Goal: Task Accomplishment & Management: Manage account settings

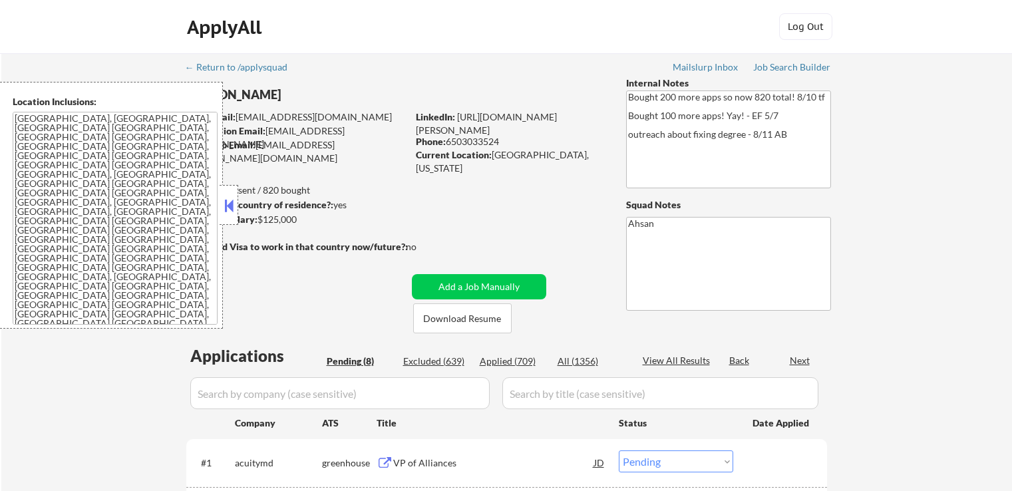
select select ""pending""
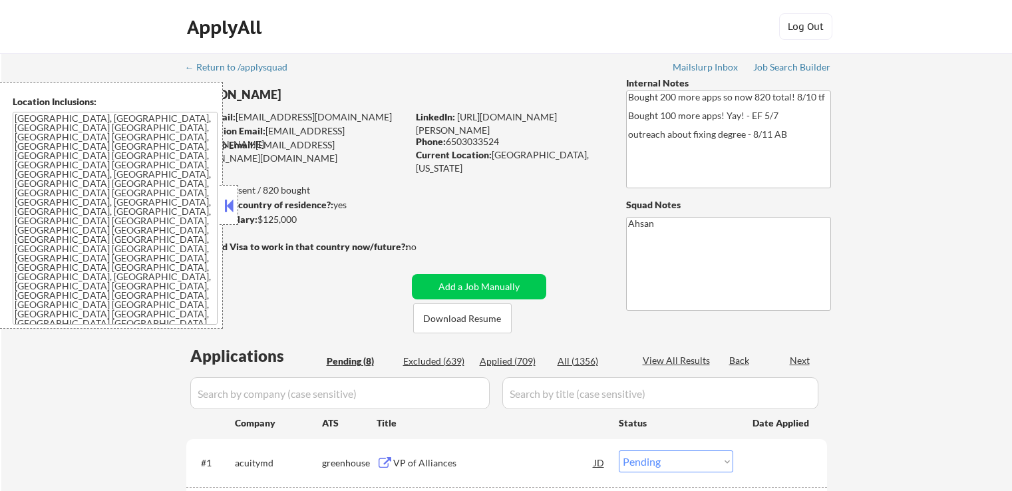
select select ""pending""
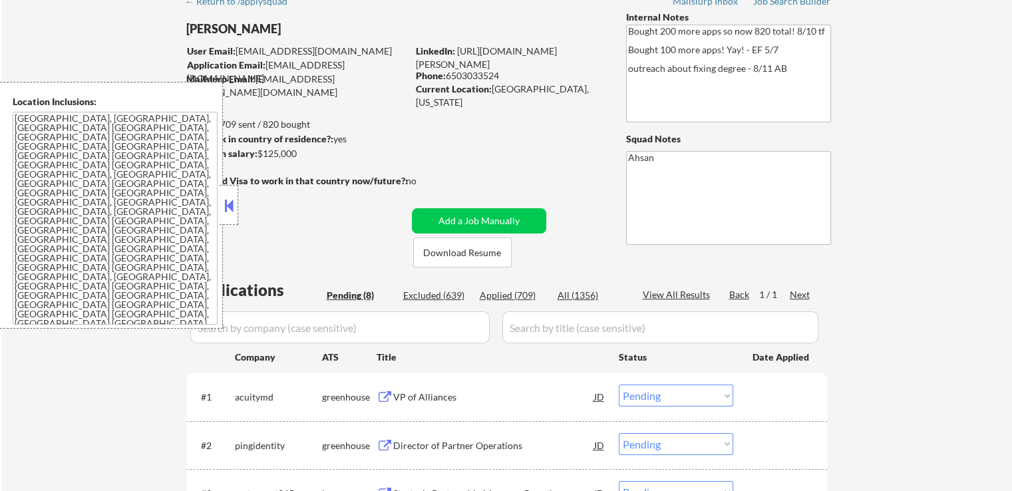
scroll to position [67, 0]
click at [223, 208] on button at bounding box center [228, 206] width 15 height 20
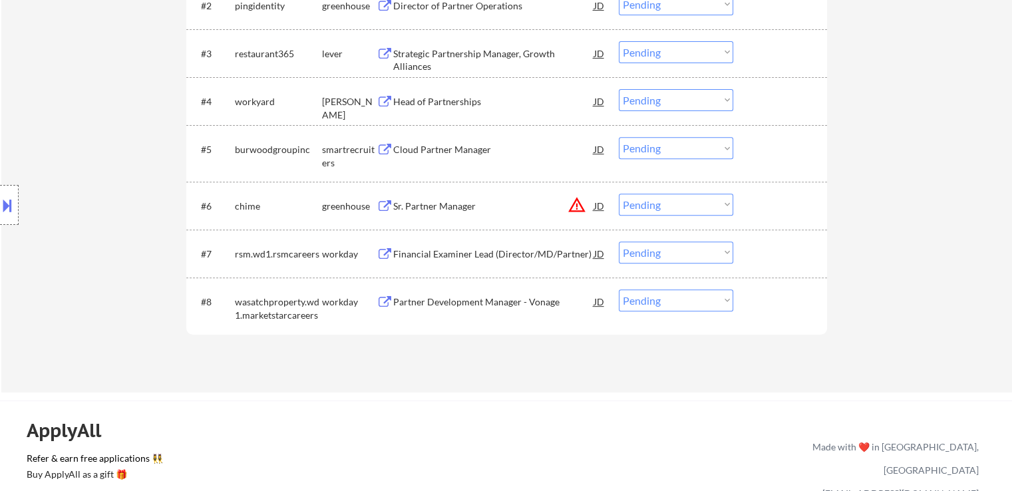
scroll to position [399, 0]
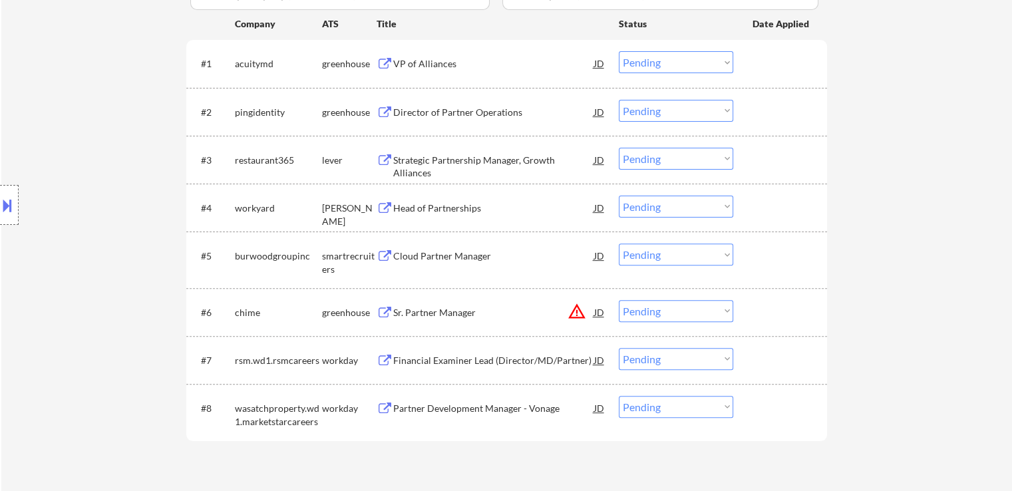
click at [456, 109] on div "Director of Partner Operations" at bounding box center [493, 112] width 201 height 13
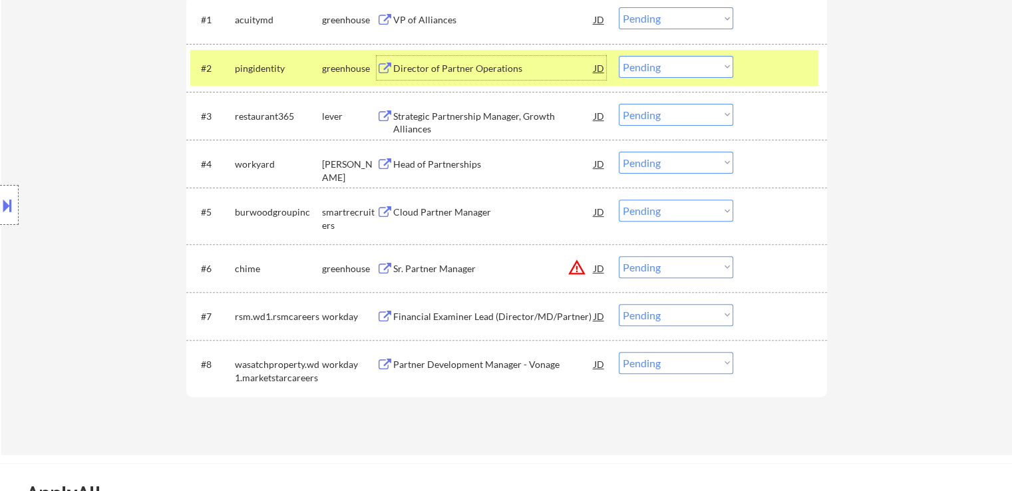
scroll to position [532, 0]
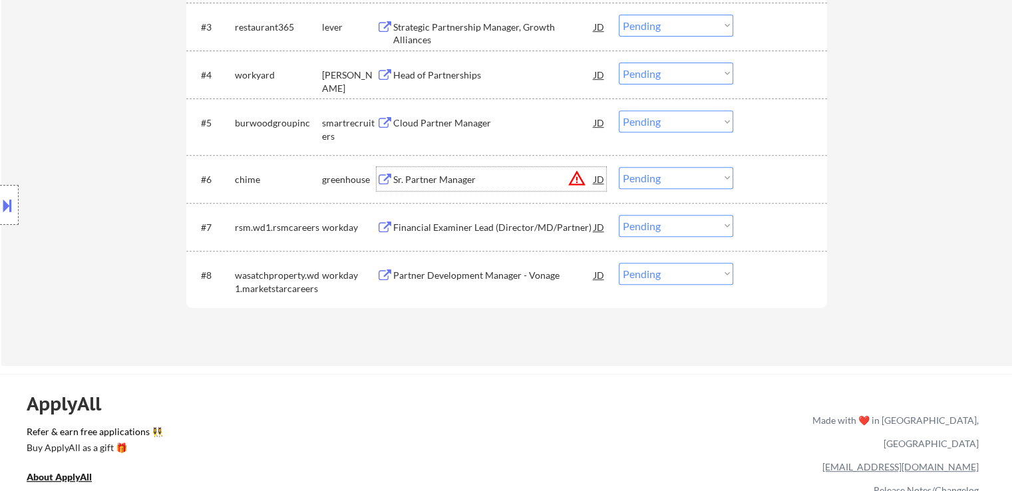
click at [454, 181] on div "Sr. Partner Manager" at bounding box center [493, 179] width 201 height 13
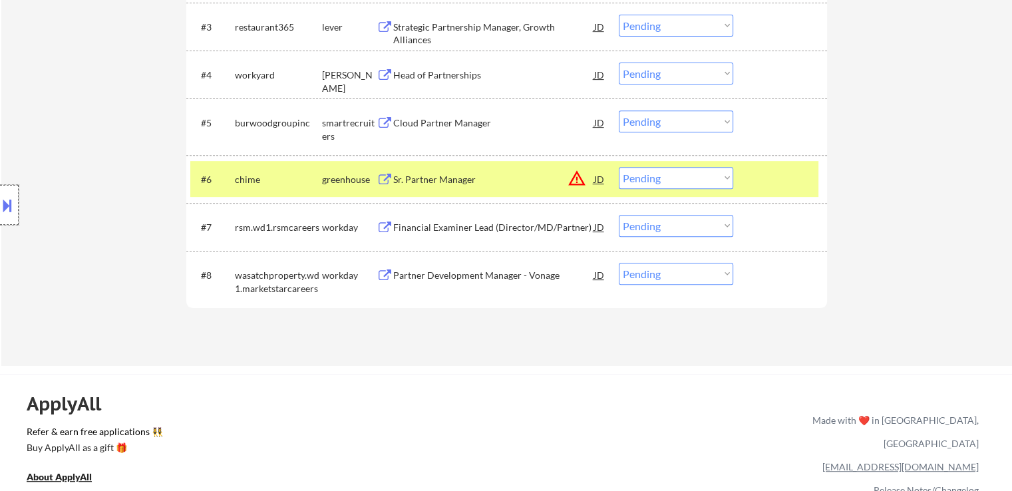
click at [0, 224] on div at bounding box center [9, 205] width 19 height 40
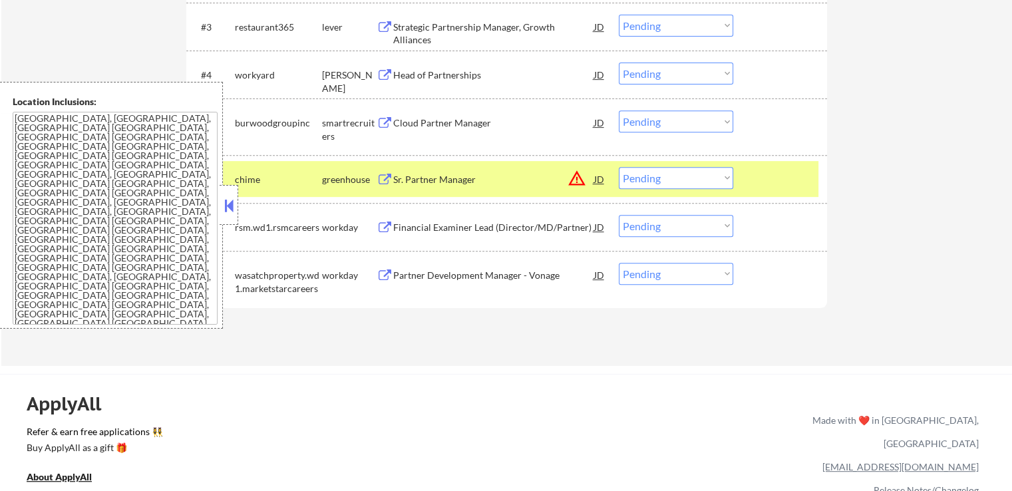
click at [649, 187] on select "Choose an option... Pending Applied Excluded (Questions) Excluded (Expired) Exc…" at bounding box center [676, 178] width 114 height 22
click at [619, 167] on select "Choose an option... Pending Applied Excluded (Questions) Excluded (Expired) Exc…" at bounding box center [676, 178] width 114 height 22
select select ""pending""
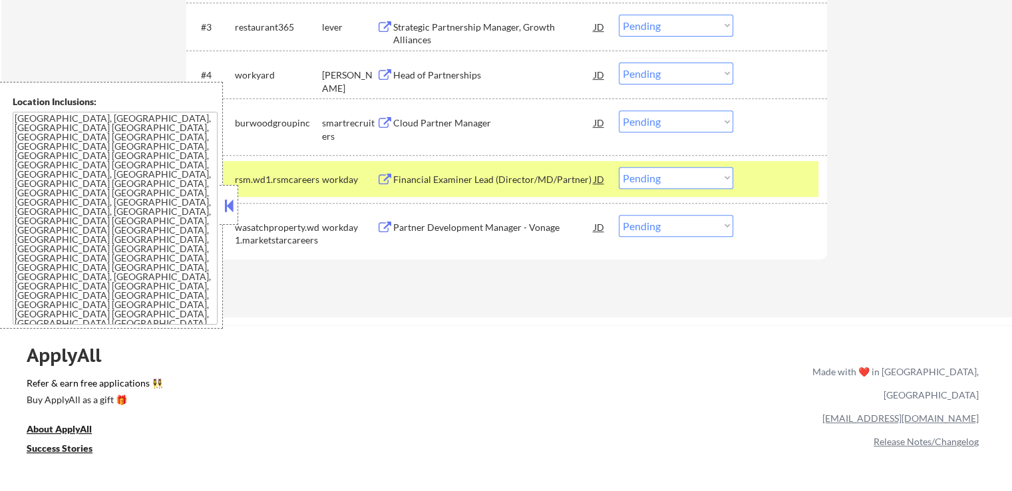
click at [233, 208] on button at bounding box center [228, 206] width 15 height 20
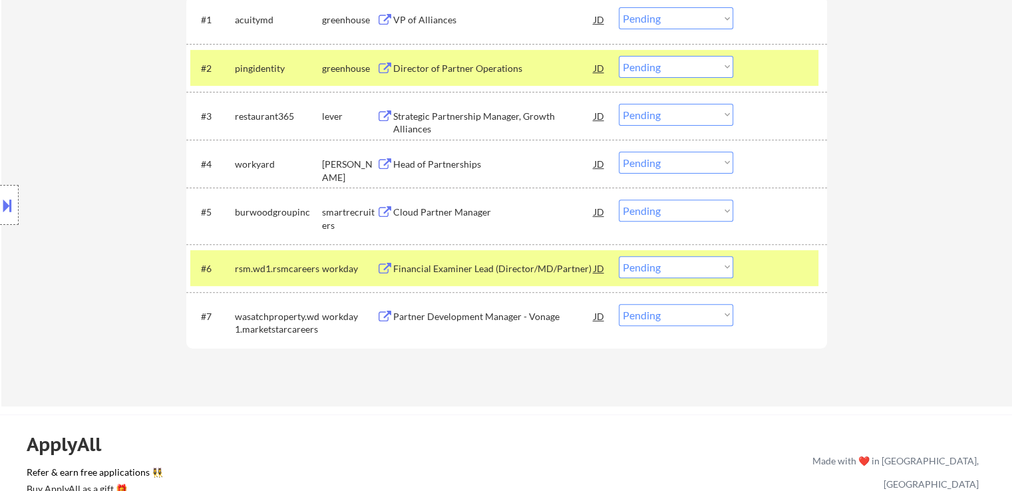
scroll to position [333, 0]
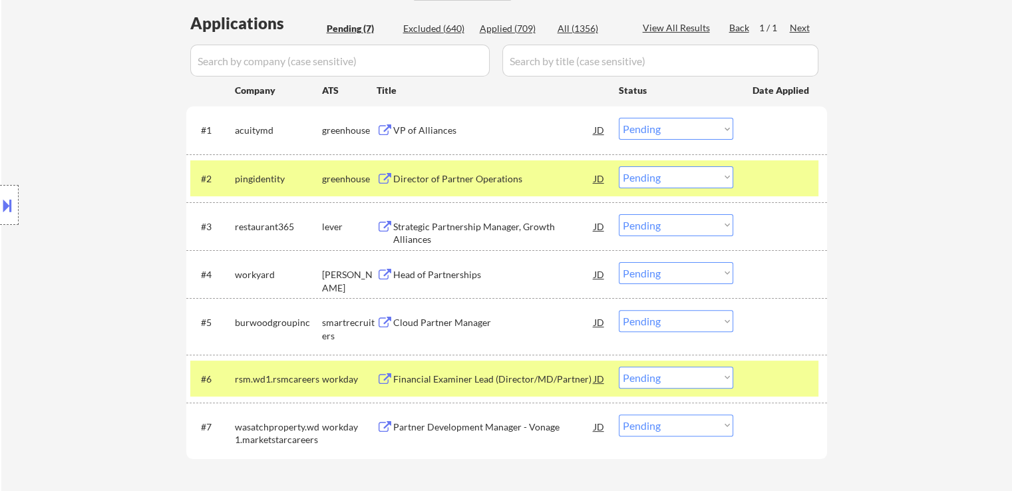
click at [434, 134] on div "VP of Alliances" at bounding box center [493, 130] width 201 height 13
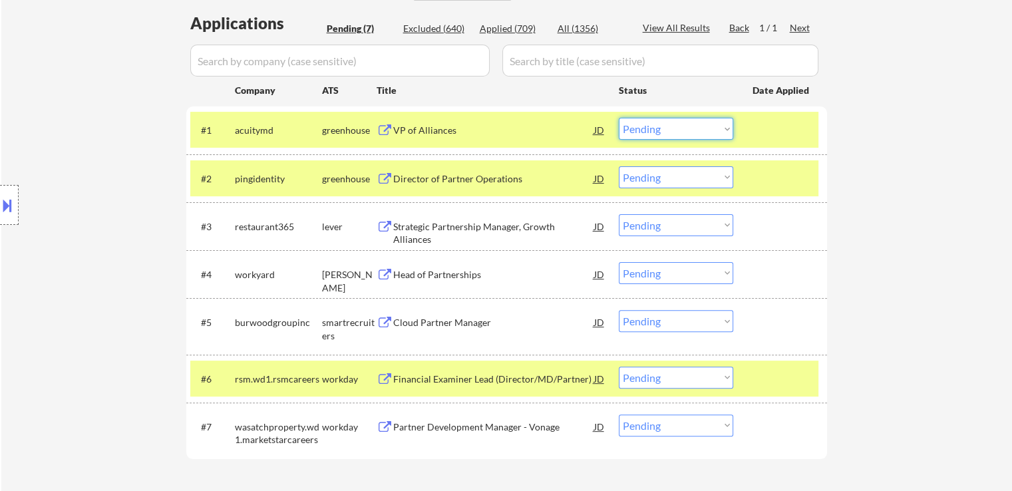
click at [659, 131] on select "Choose an option... Pending Applied Excluded (Questions) Excluded (Expired) Exc…" at bounding box center [676, 129] width 114 height 22
click at [619, 118] on select "Choose an option... Pending Applied Excluded (Questions) Excluded (Expired) Exc…" at bounding box center [676, 129] width 114 height 22
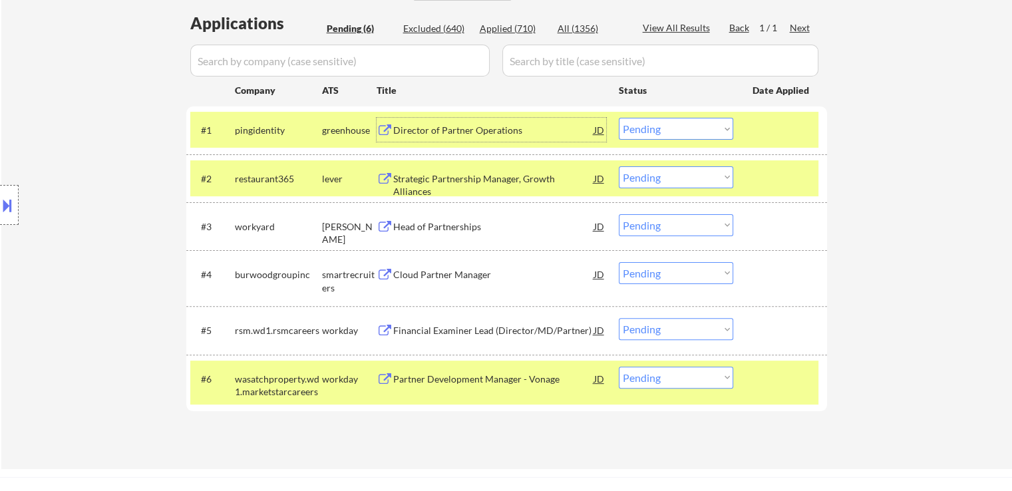
click at [461, 132] on div "Director of Partner Operations" at bounding box center [493, 130] width 201 height 13
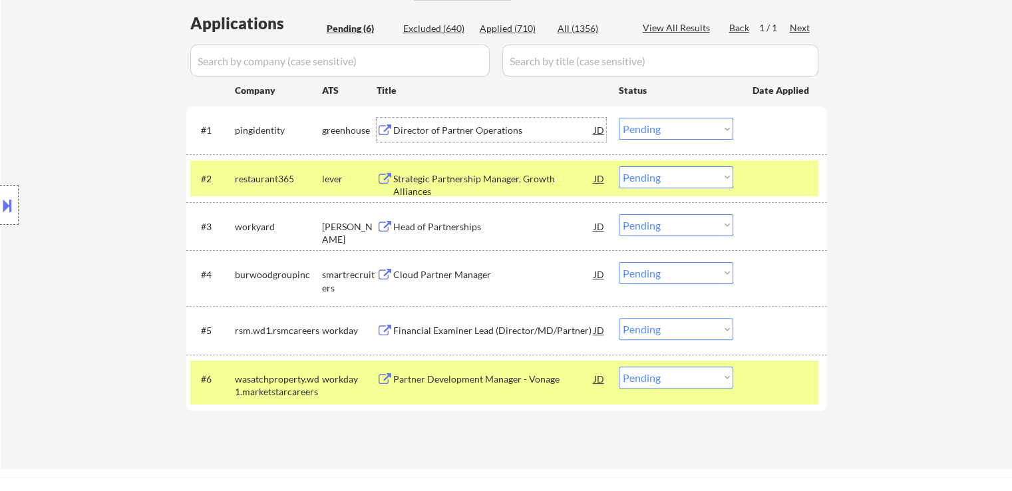
click at [676, 134] on select "Choose an option... Pending Applied Excluded (Questions) Excluded (Expired) Exc…" at bounding box center [676, 129] width 114 height 22
click at [619, 118] on select "Choose an option... Pending Applied Excluded (Questions) Excluded (Expired) Exc…" at bounding box center [676, 129] width 114 height 22
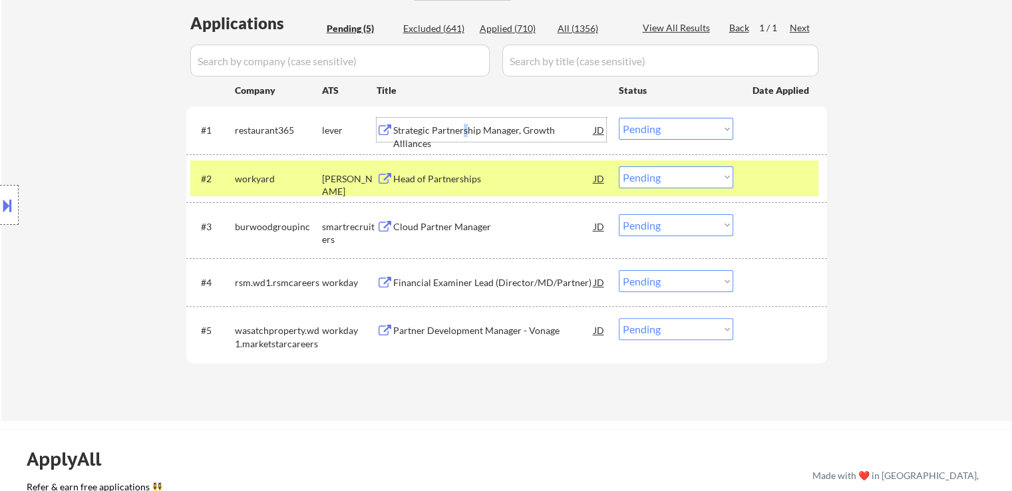
click at [465, 132] on div "Strategic Partnership Manager, Growth Alliances" at bounding box center [493, 137] width 201 height 26
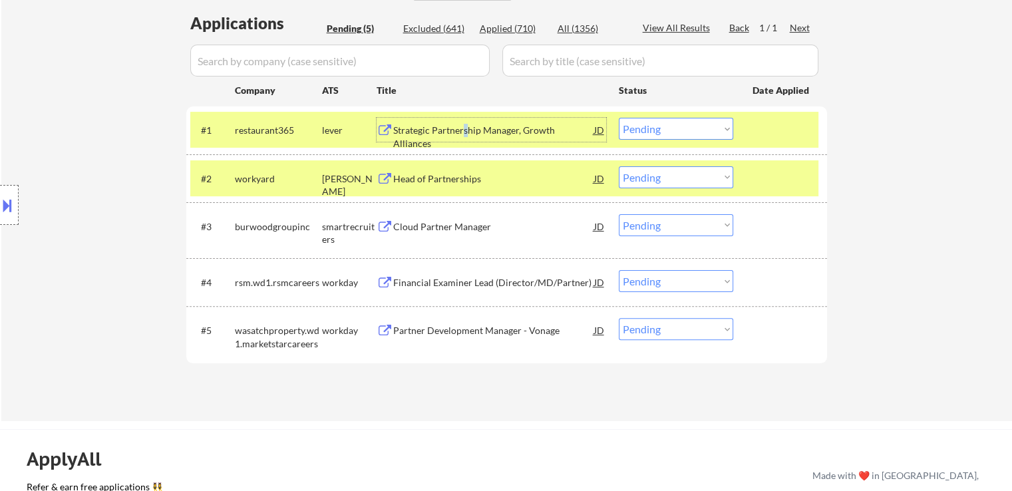
click at [658, 127] on select "Choose an option... Pending Applied Excluded (Questions) Excluded (Expired) Exc…" at bounding box center [676, 129] width 114 height 22
click at [619, 118] on select "Choose an option... Pending Applied Excluded (Questions) Excluded (Expired) Exc…" at bounding box center [676, 129] width 114 height 22
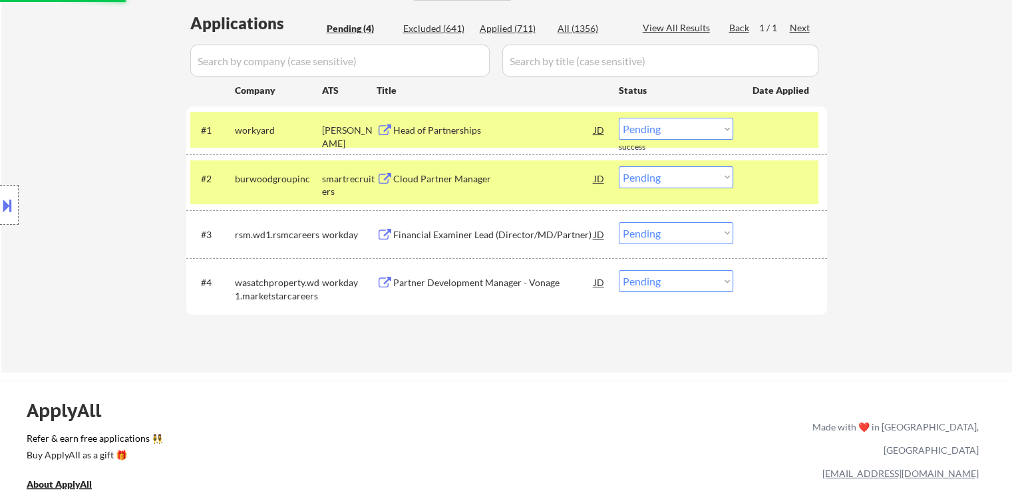
click at [460, 130] on div "Head of Partnerships" at bounding box center [493, 130] width 201 height 13
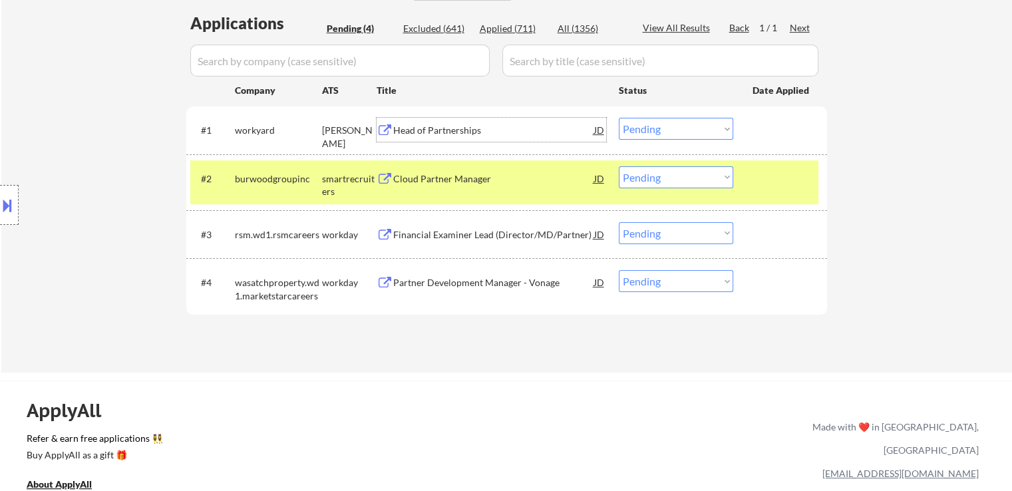
click at [0, 204] on button at bounding box center [7, 205] width 15 height 22
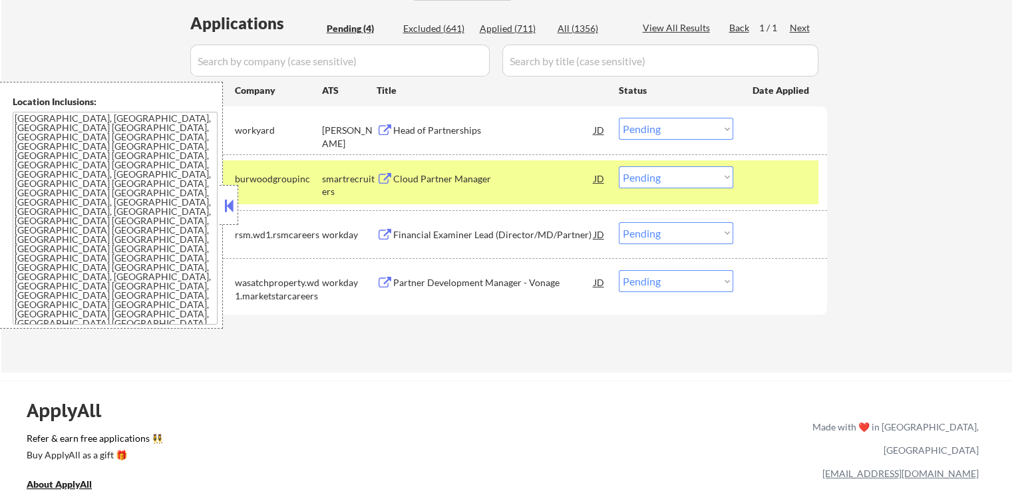
click at [654, 123] on select "Choose an option... Pending Applied Excluded (Questions) Excluded (Expired) Exc…" at bounding box center [676, 129] width 114 height 22
click at [619, 118] on select "Choose an option... Pending Applied Excluded (Questions) Excluded (Expired) Exc…" at bounding box center [676, 129] width 114 height 22
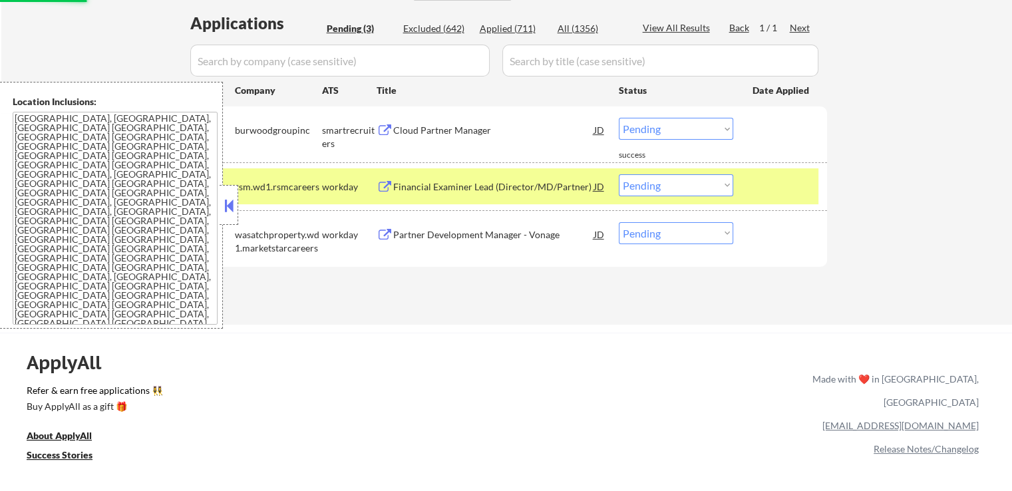
click at [225, 204] on button at bounding box center [228, 206] width 15 height 20
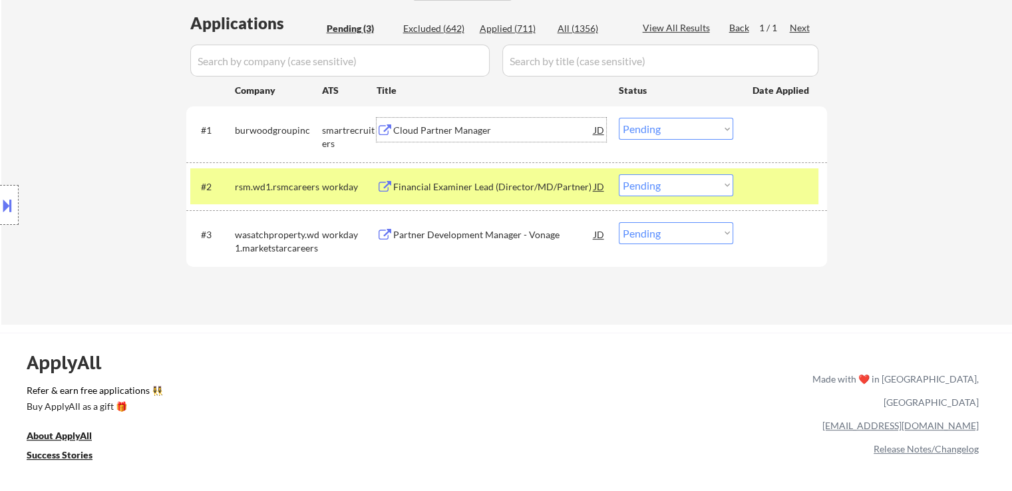
click at [437, 134] on div "Cloud Partner Manager" at bounding box center [493, 130] width 201 height 13
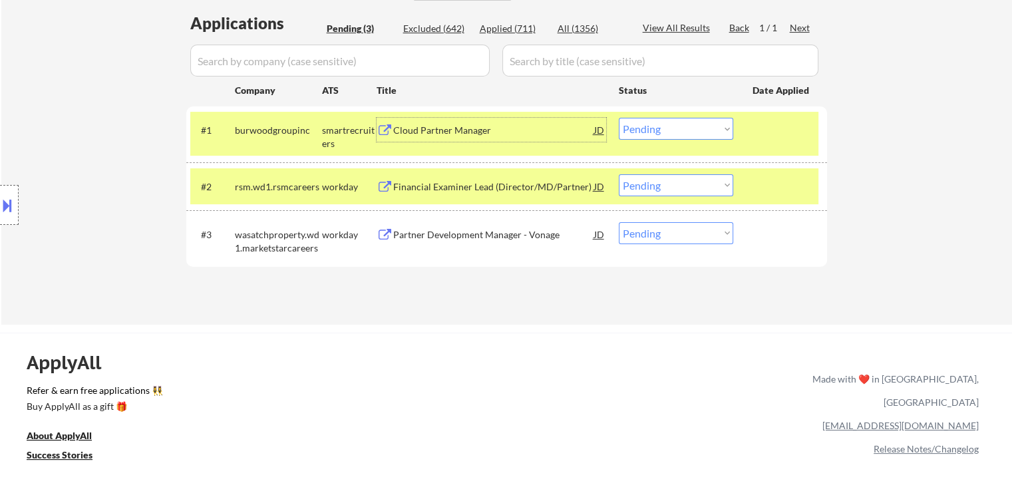
click at [658, 129] on select "Choose an option... Pending Applied Excluded (Questions) Excluded (Expired) Exc…" at bounding box center [676, 129] width 114 height 22
click at [619, 118] on select "Choose an option... Pending Applied Excluded (Questions) Excluded (Expired) Exc…" at bounding box center [676, 129] width 114 height 22
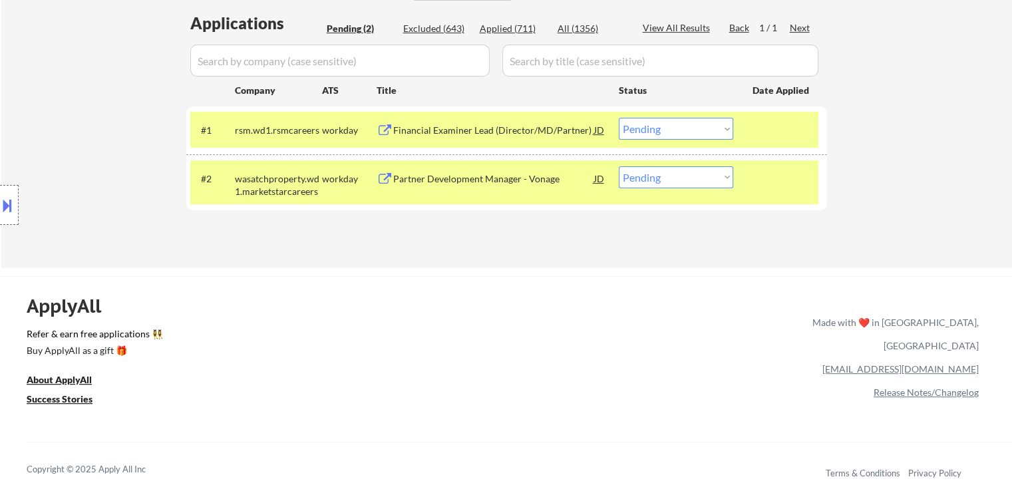
click at [444, 134] on div "Financial Examiner Lead (Director/MD/Partner)" at bounding box center [493, 130] width 201 height 13
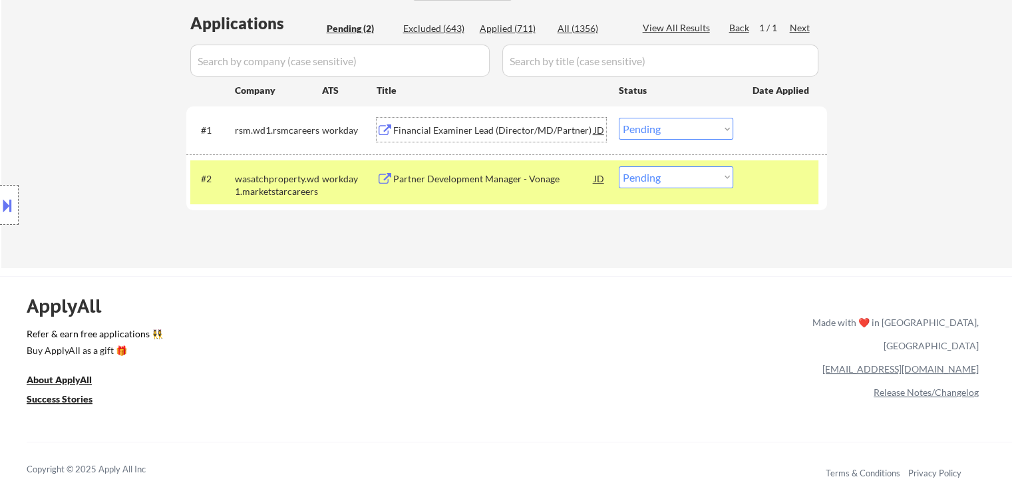
click at [648, 129] on select "Choose an option... Pending Applied Excluded (Questions) Excluded (Expired) Exc…" at bounding box center [676, 129] width 114 height 22
click at [619, 118] on select "Choose an option... Pending Applied Excluded (Questions) Excluded (Expired) Exc…" at bounding box center [676, 129] width 114 height 22
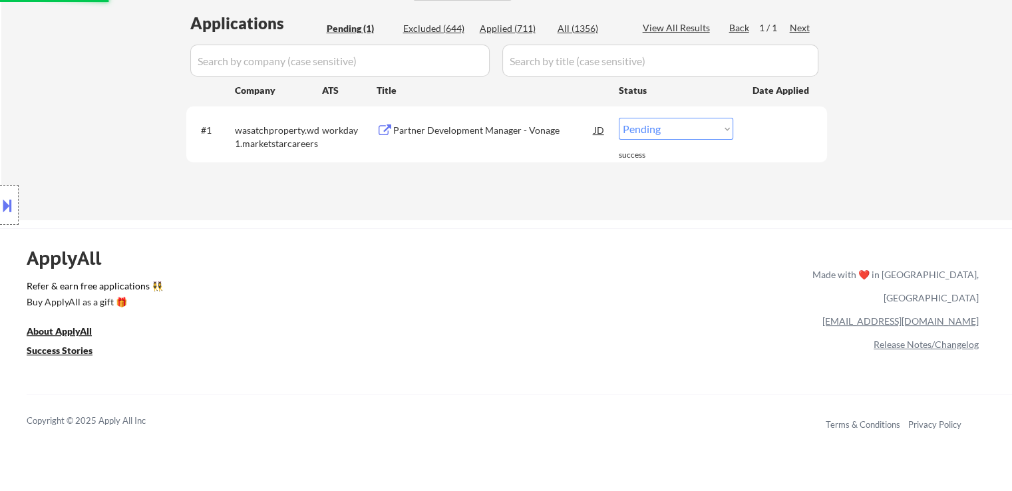
click at [459, 134] on div "Partner Development Manager - Vonage" at bounding box center [493, 130] width 201 height 13
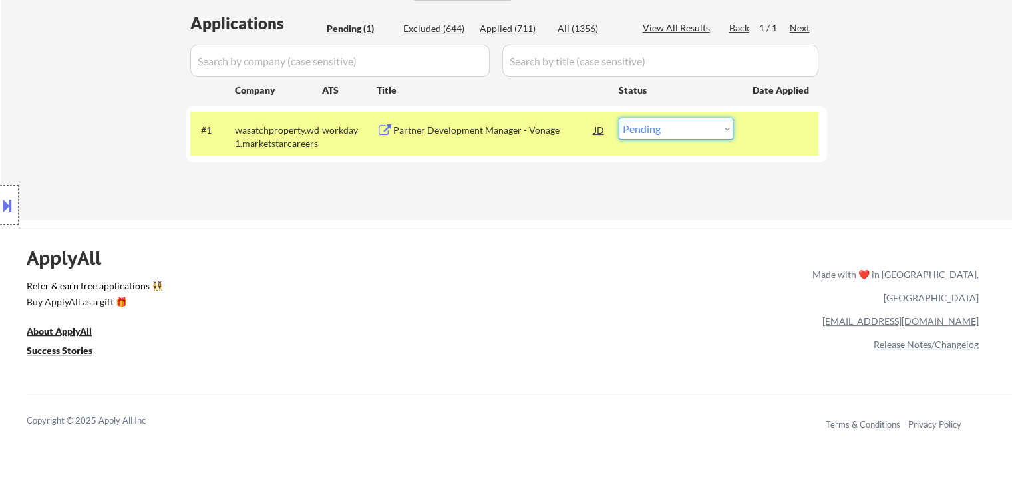
click at [643, 126] on select "Choose an option... Pending Applied Excluded (Questions) Excluded (Expired) Exc…" at bounding box center [676, 129] width 114 height 22
select select ""excluded__salary_""
click at [619, 118] on select "Choose an option... Pending Applied Excluded (Questions) Excluded (Expired) Exc…" at bounding box center [676, 129] width 114 height 22
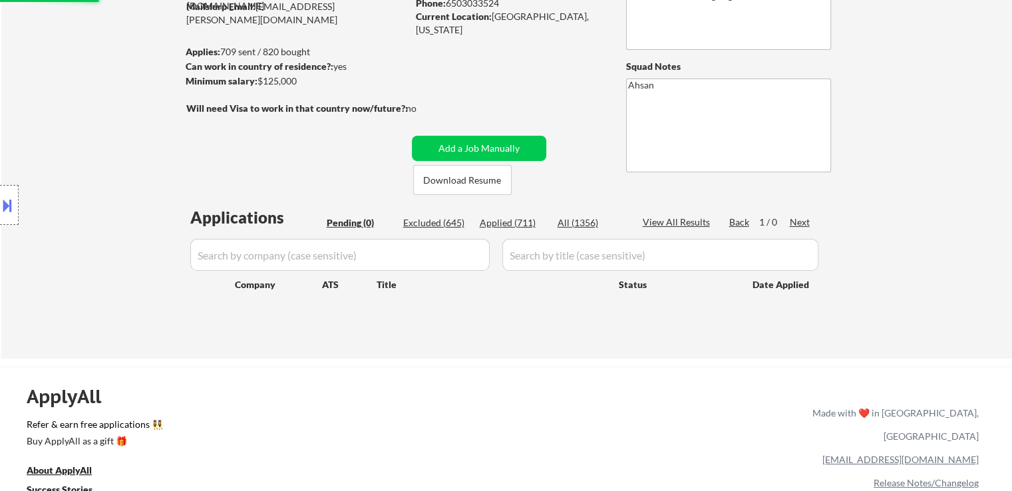
scroll to position [133, 0]
